Goal: Task Accomplishment & Management: Manage account settings

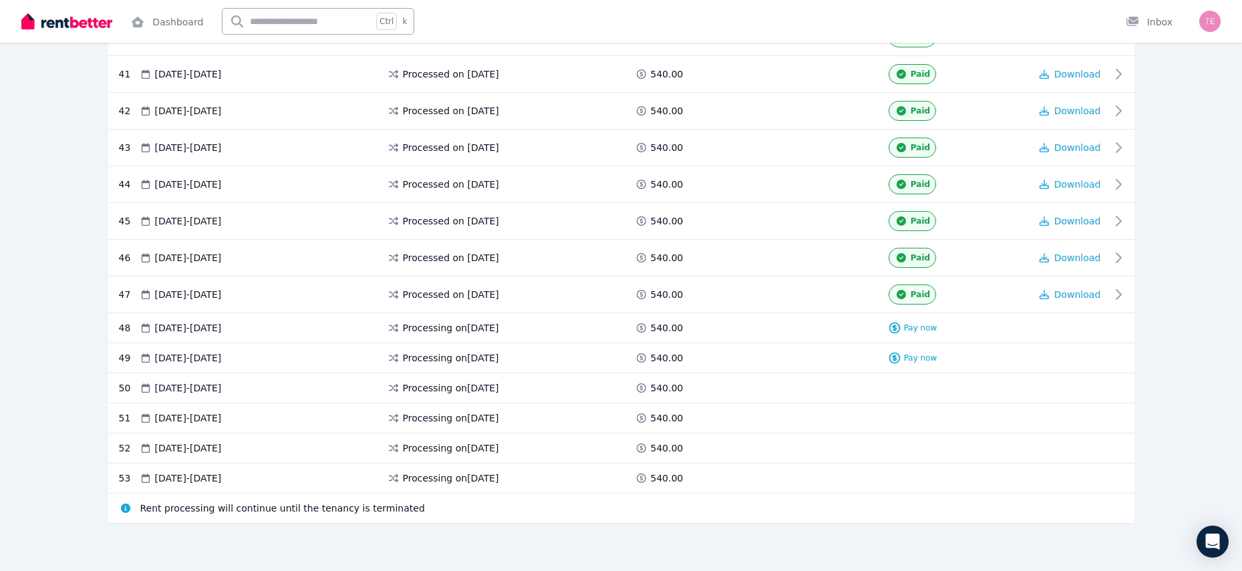
scroll to position [1750, 0]
click at [896, 331] on icon at bounding box center [894, 327] width 13 height 13
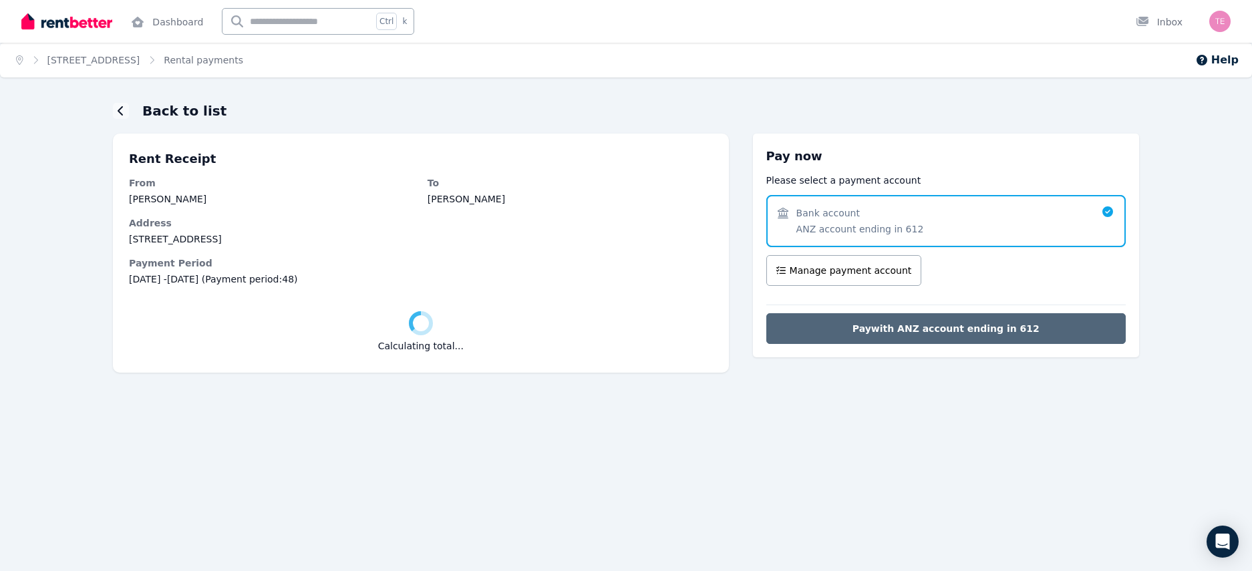
click at [964, 331] on span "Pay with ANZ account ending in 612" at bounding box center [946, 328] width 187 height 13
